Goal: Navigation & Orientation: Go to known website

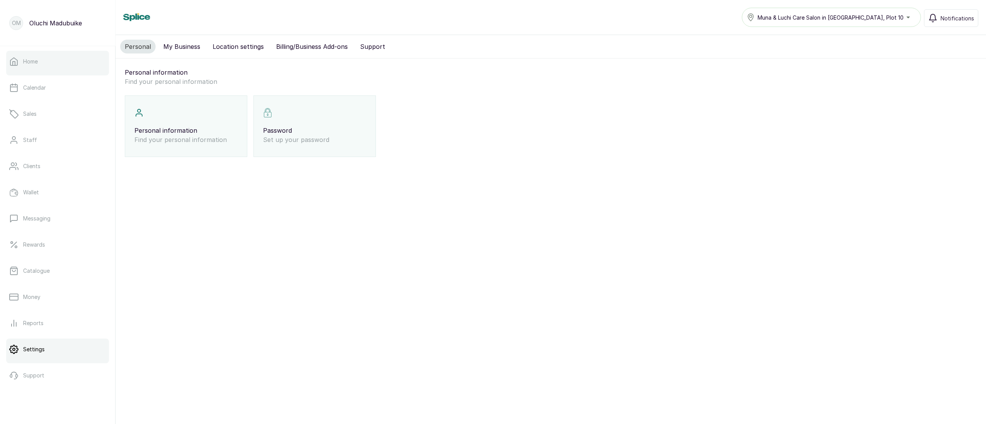
click at [70, 67] on link "Home" at bounding box center [57, 62] width 103 height 22
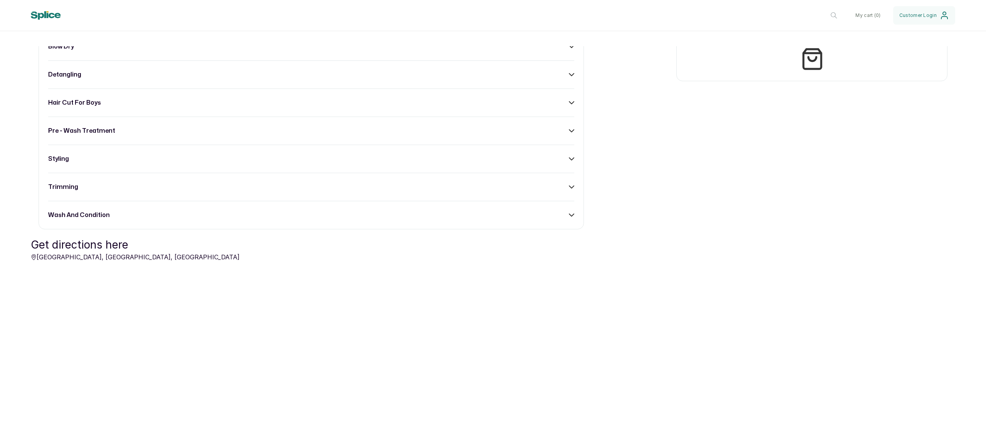
scroll to position [358, 0]
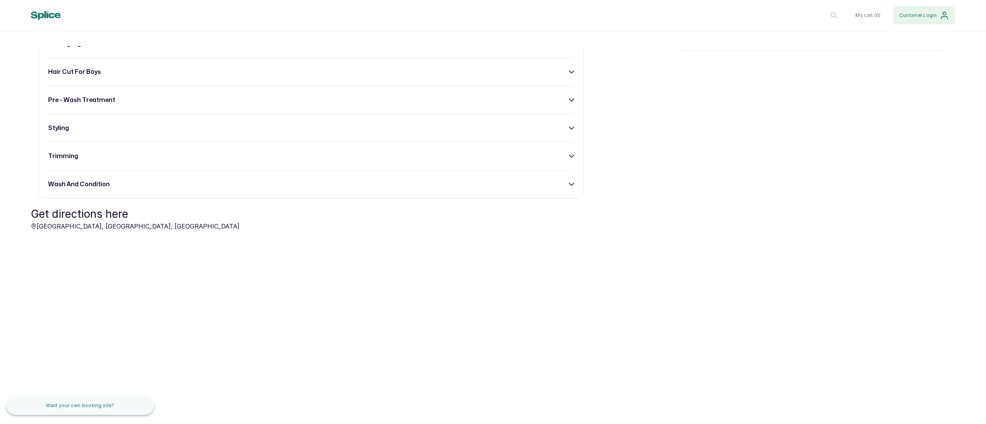
click at [937, 13] on button "Customer Login" at bounding box center [924, 15] width 62 height 18
